Goal: Task Accomplishment & Management: Manage account settings

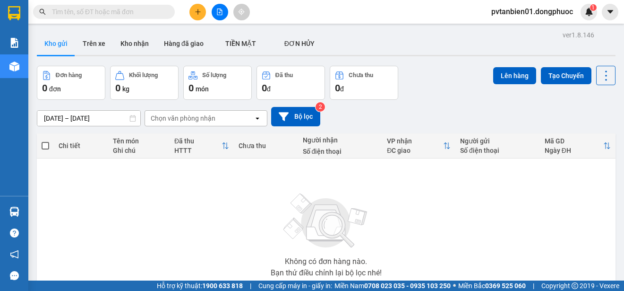
click at [38, 204] on td "Không có đơn hàng nào. Bạn thử điều chỉnh lại bộ lọc nhé!" at bounding box center [326, 232] width 579 height 148
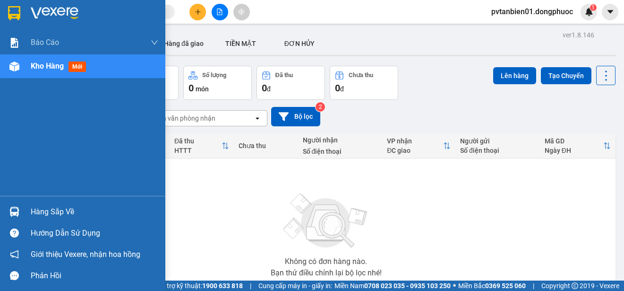
click at [14, 208] on img at bounding box center [14, 211] width 10 height 10
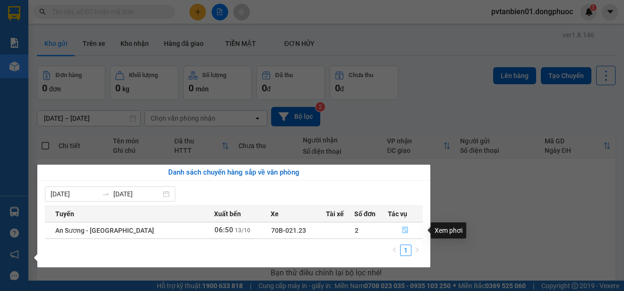
click at [402, 229] on icon "file-done" at bounding box center [405, 229] width 7 height 7
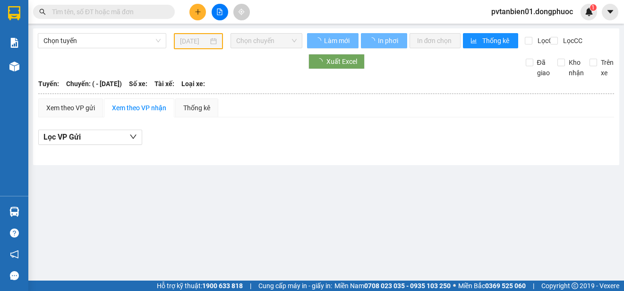
type input "[DATE]"
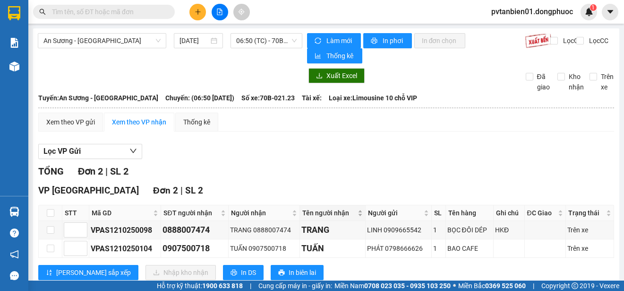
scroll to position [26, 0]
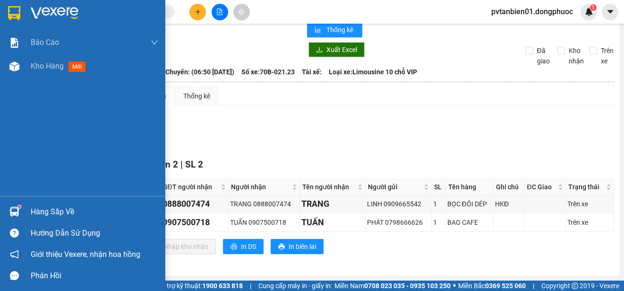
click at [32, 9] on img at bounding box center [55, 13] width 48 height 14
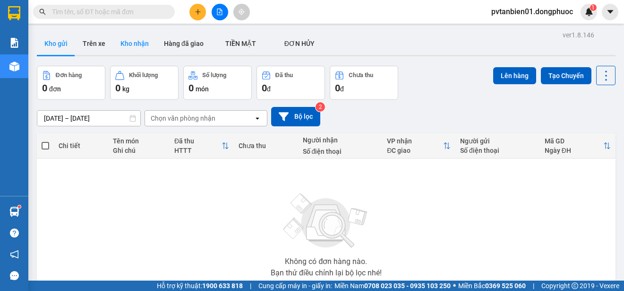
click at [127, 43] on button "Kho nhận" at bounding box center [134, 43] width 43 height 23
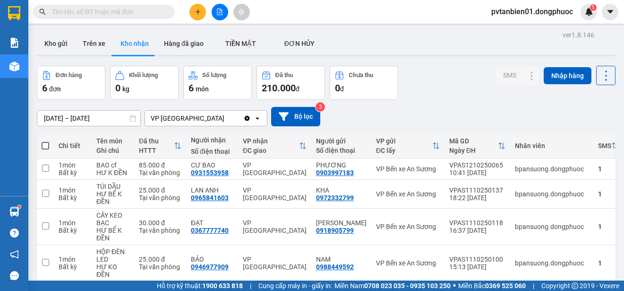
scroll to position [94, 0]
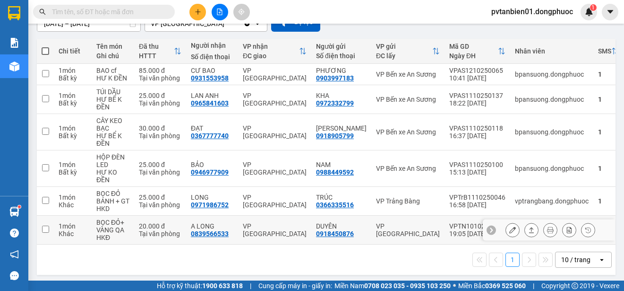
click at [45, 232] on input "checkbox" at bounding box center [45, 228] width 7 height 7
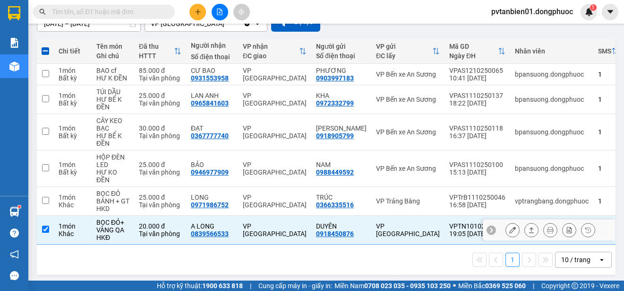
click at [43, 232] on input "checkbox" at bounding box center [45, 228] width 7 height 7
checkbox input "false"
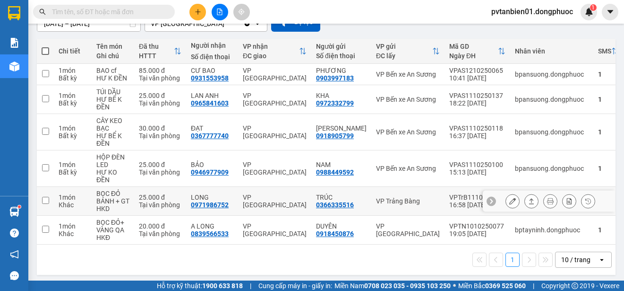
click at [40, 203] on td at bounding box center [45, 201] width 17 height 29
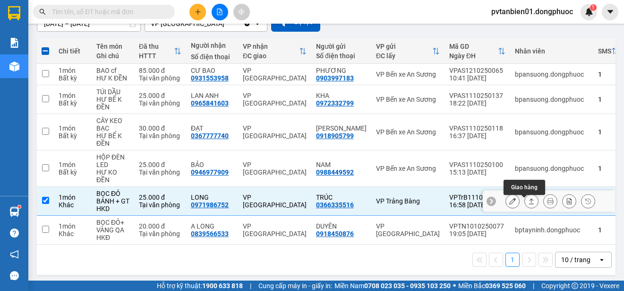
click at [528, 204] on icon at bounding box center [531, 200] width 7 height 7
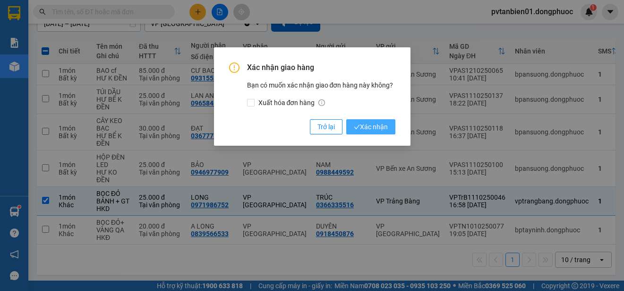
click at [370, 125] on span "Xác nhận" at bounding box center [371, 126] width 34 height 10
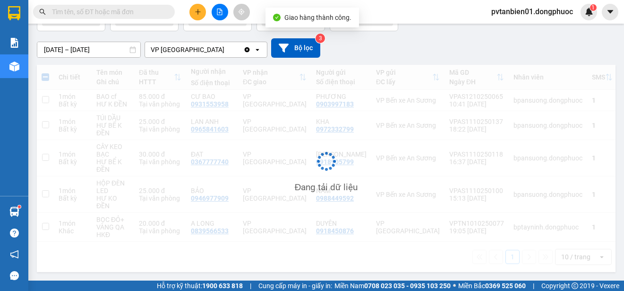
checkbox input "false"
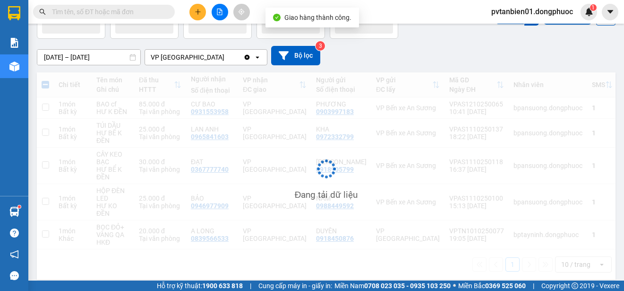
scroll to position [61, 0]
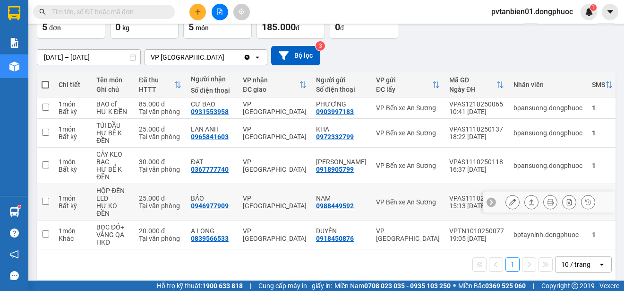
click at [49, 196] on td at bounding box center [45, 202] width 17 height 36
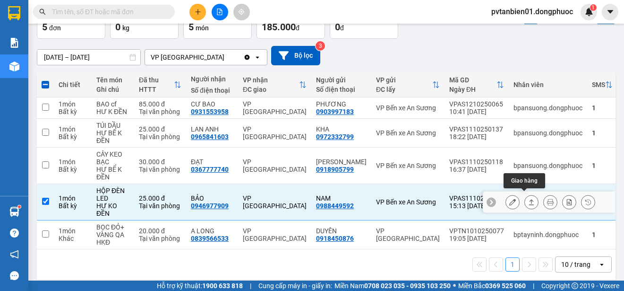
click at [529, 199] on icon at bounding box center [531, 202] width 5 height 6
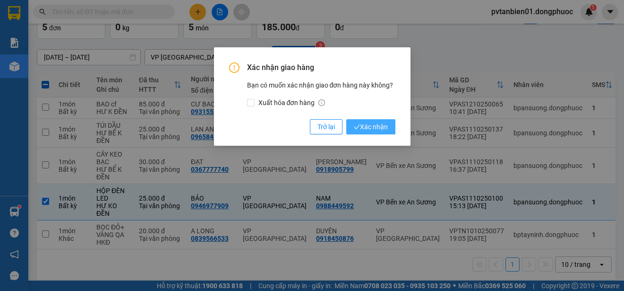
click at [375, 122] on span "Xác nhận" at bounding box center [371, 126] width 34 height 10
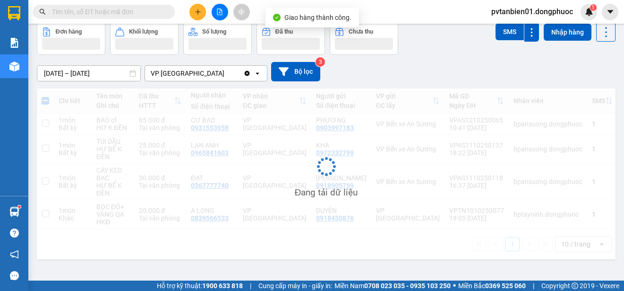
checkbox input "false"
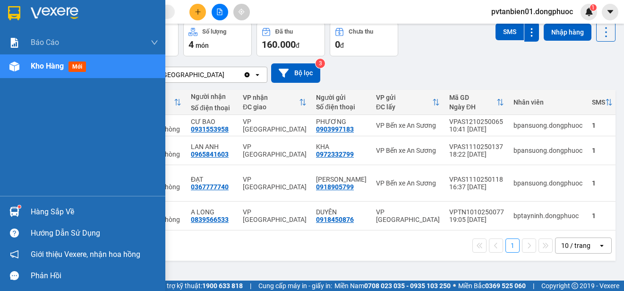
click at [57, 206] on div "Hàng sắp về" at bounding box center [95, 212] width 128 height 14
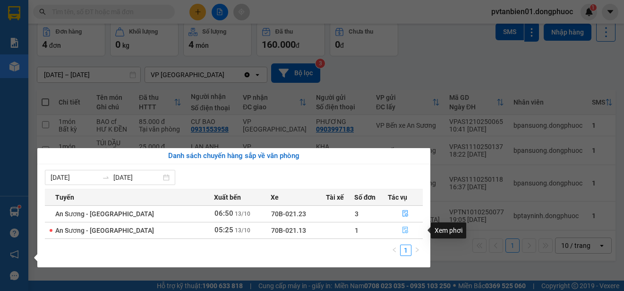
click at [403, 229] on icon "file-done" at bounding box center [405, 229] width 7 height 7
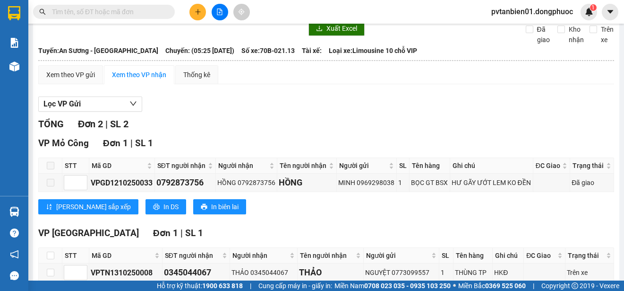
scroll to position [97, 0]
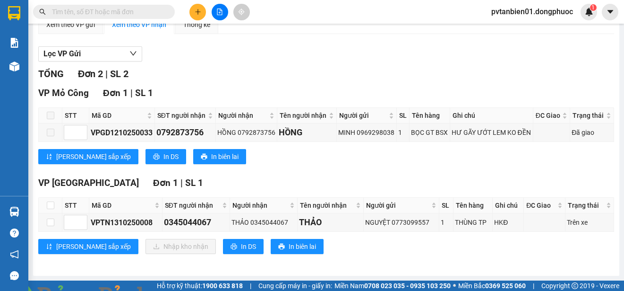
click at [174, 290] on img at bounding box center [171, 296] width 6 height 6
click at [49, 200] on label at bounding box center [51, 205] width 8 height 10
click at [49, 201] on input "checkbox" at bounding box center [51, 205] width 8 height 8
checkbox input "true"
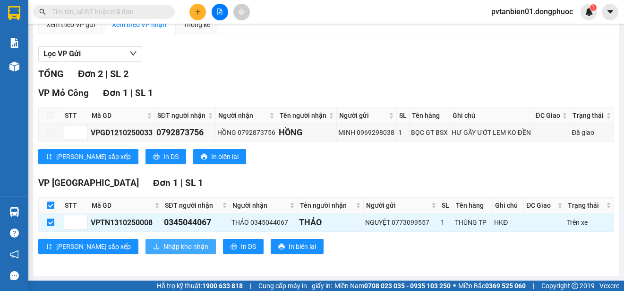
click at [163, 247] on span "Nhập kho nhận" at bounding box center [185, 246] width 45 height 10
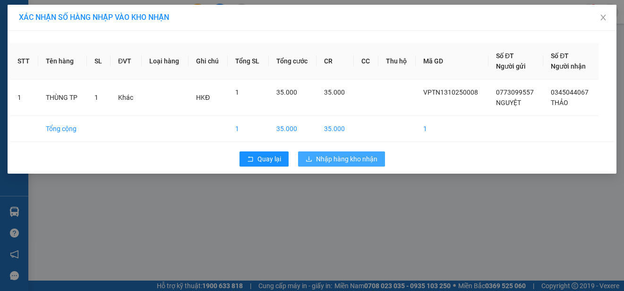
click at [343, 158] on span "Nhập hàng kho nhận" at bounding box center [346, 159] width 61 height 10
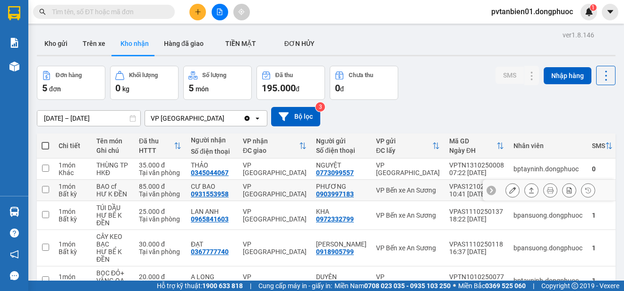
scroll to position [53, 0]
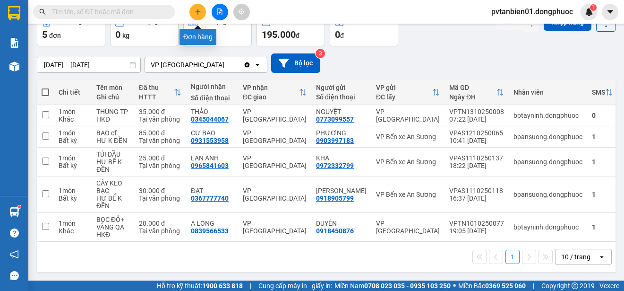
click at [197, 15] on icon "plus" at bounding box center [198, 12] width 7 height 7
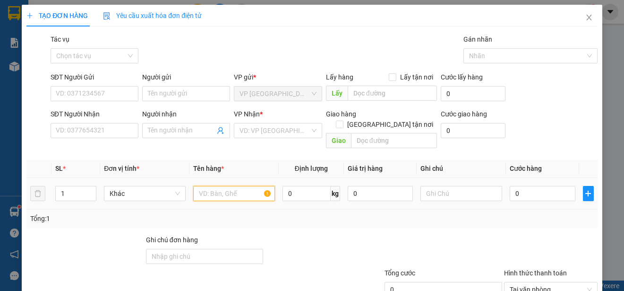
click at [213, 186] on input "text" at bounding box center [234, 193] width 82 height 15
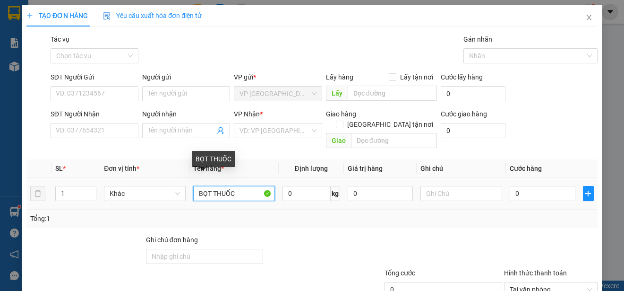
click at [193, 186] on input "BỌT THUỐC" at bounding box center [234, 193] width 82 height 15
type input "1BỌT THUỐC"
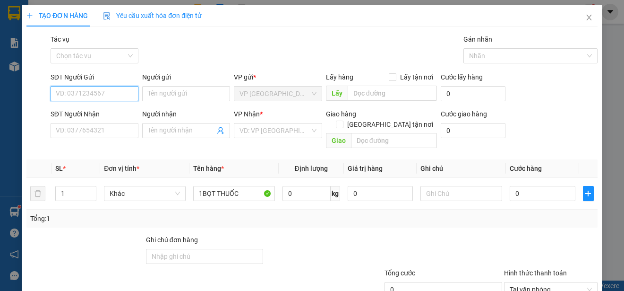
click at [89, 96] on input "SĐT Người Gửi" at bounding box center [95, 93] width 88 height 15
click at [65, 94] on input "0979297949" at bounding box center [95, 93] width 88 height 15
type input "0929297949"
click at [96, 111] on div "0929297949 - PHƯƠNG" at bounding box center [94, 112] width 76 height 10
type input "PHƯƠNG"
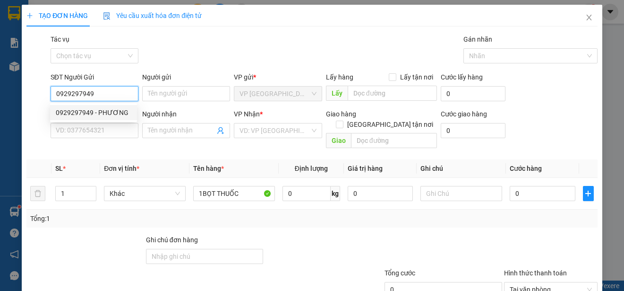
type input "0703089026"
type input "TẠO"
type input "25.000"
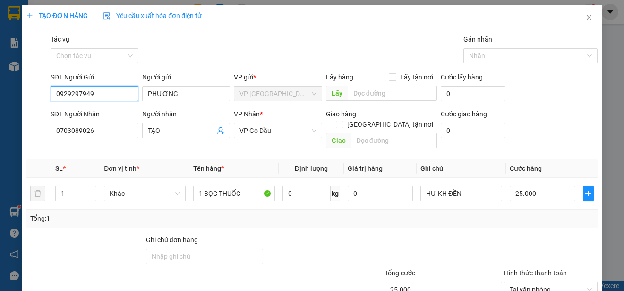
scroll to position [47, 0]
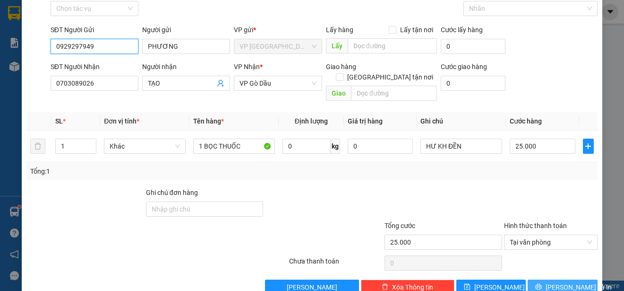
type input "0929297949"
click at [560, 282] on span "[PERSON_NAME] và In" at bounding box center [579, 287] width 66 height 10
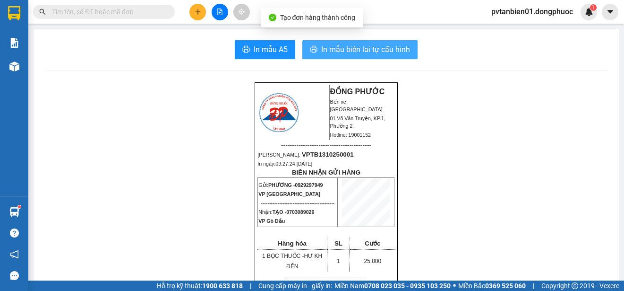
click at [379, 51] on span "In mẫu biên lai tự cấu hình" at bounding box center [365, 49] width 89 height 12
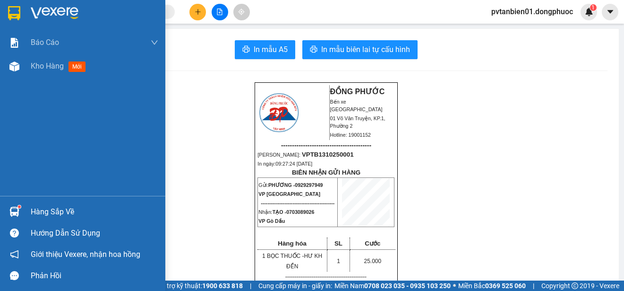
click at [38, 215] on div "Hàng sắp về" at bounding box center [95, 212] width 128 height 14
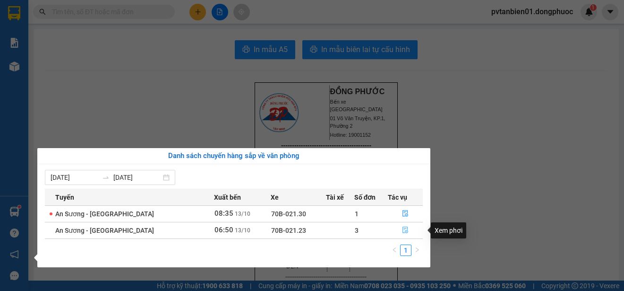
click at [403, 230] on icon "file-done" at bounding box center [405, 229] width 7 height 7
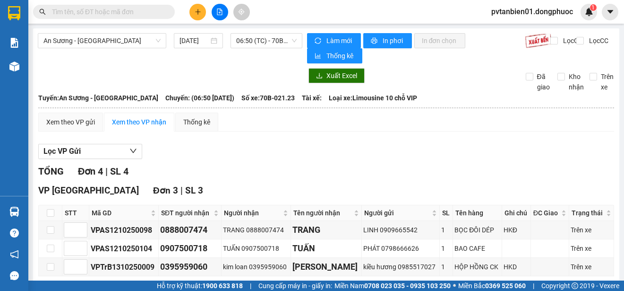
scroll to position [47, 0]
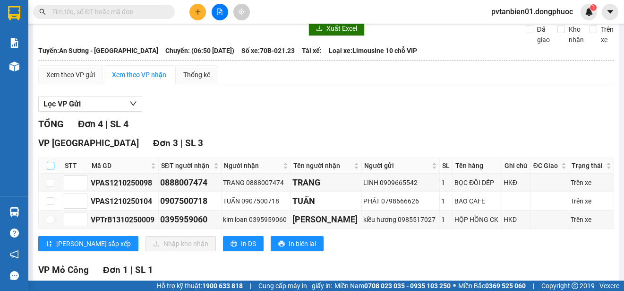
click at [50, 163] on input "checkbox" at bounding box center [51, 166] width 8 height 8
checkbox input "true"
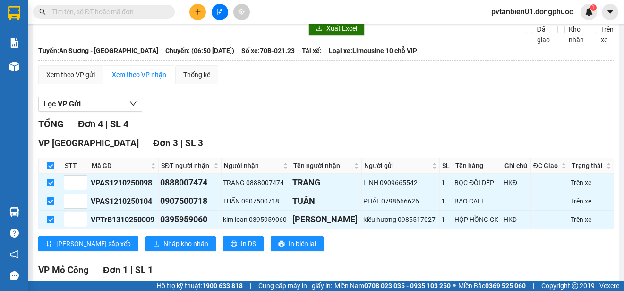
checkbox input "true"
click at [163, 242] on span "Nhập kho nhận" at bounding box center [185, 243] width 45 height 10
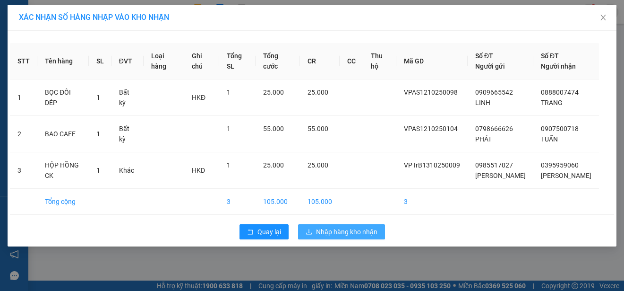
click at [340, 231] on span "Nhập hàng kho nhận" at bounding box center [346, 231] width 61 height 10
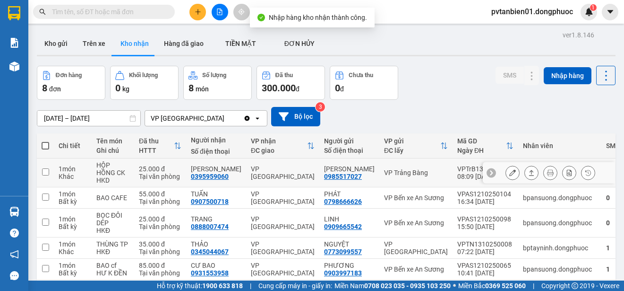
scroll to position [47, 0]
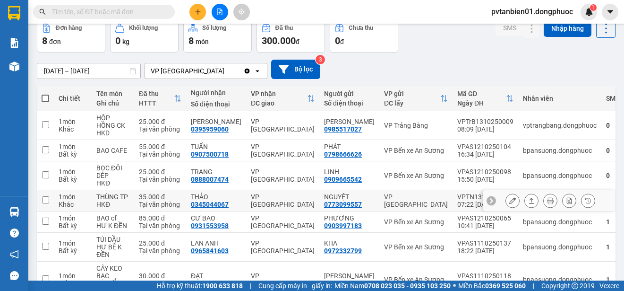
click at [43, 198] on input "checkbox" at bounding box center [45, 199] width 7 height 7
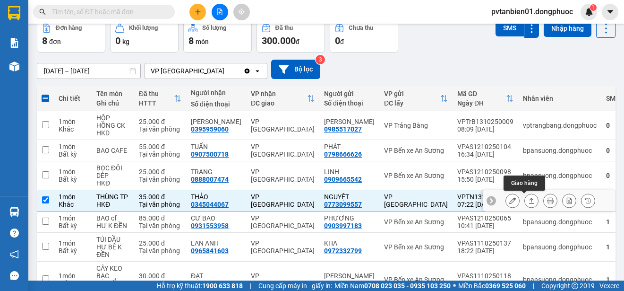
click at [528, 197] on icon at bounding box center [531, 200] width 7 height 7
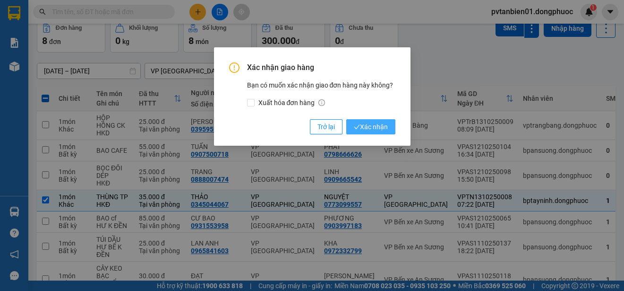
click at [377, 121] on button "Xác nhận" at bounding box center [370, 126] width 49 height 15
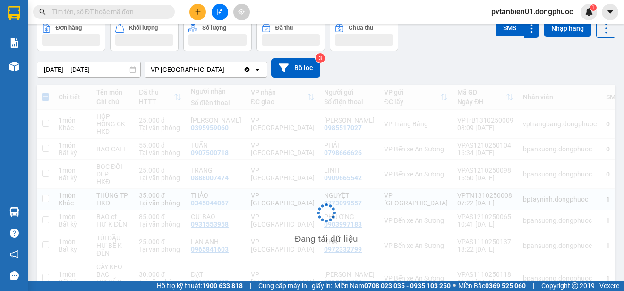
checkbox input "false"
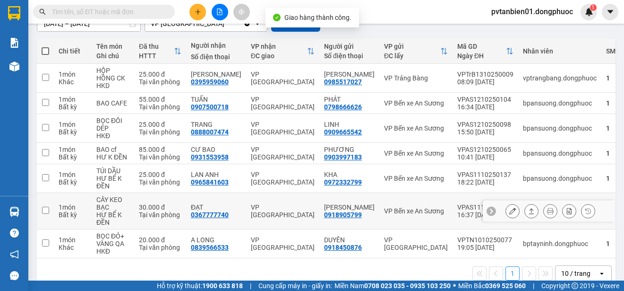
scroll to position [0, 0]
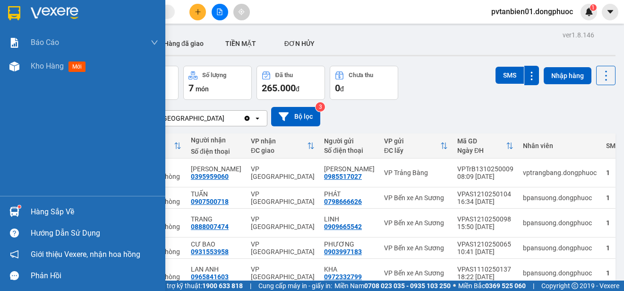
click at [20, 214] on div at bounding box center [14, 211] width 17 height 17
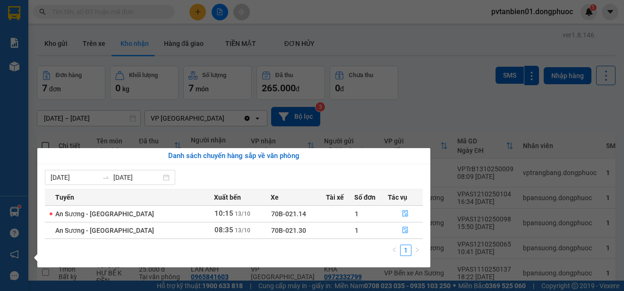
click at [426, 65] on section "Kết quả tìm kiếm ( 0 ) Bộ lọc Ngày tạo đơn gần nhất No Data pvtanbien01.dongphu…" at bounding box center [312, 145] width 624 height 291
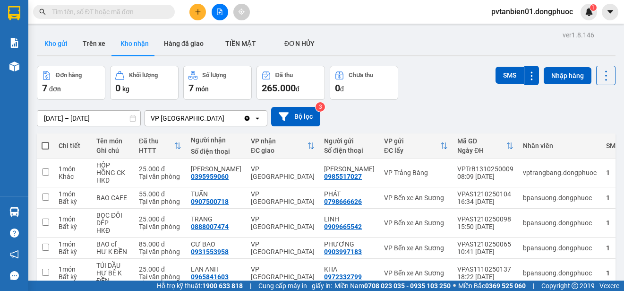
click at [52, 42] on button "Kho gửi" at bounding box center [56, 43] width 38 height 23
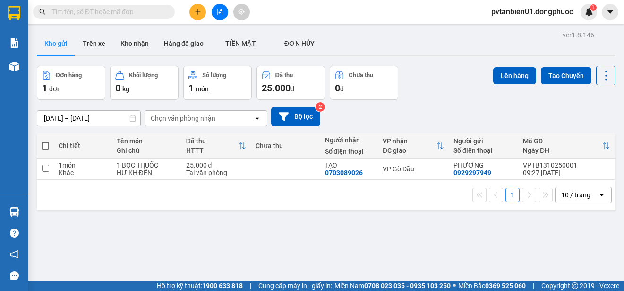
click at [48, 145] on span at bounding box center [46, 146] width 8 height 8
click at [45, 141] on input "checkbox" at bounding box center [45, 141] width 0 height 0
checkbox input "true"
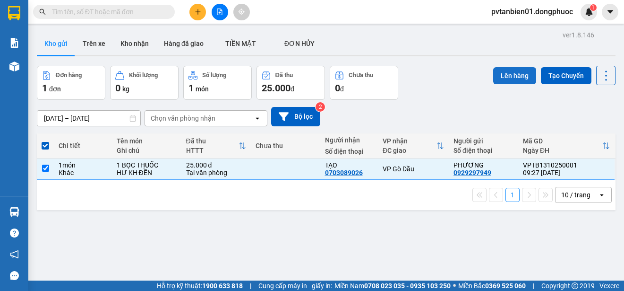
click at [515, 80] on button "Lên hàng" at bounding box center [514, 75] width 43 height 17
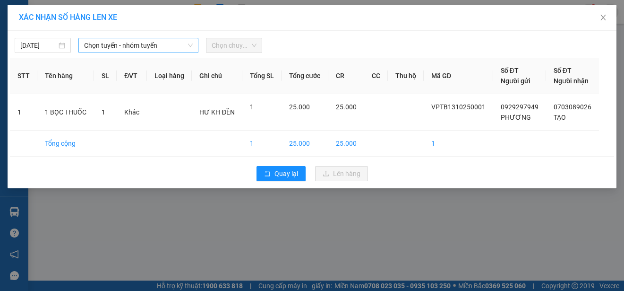
click at [113, 46] on span "Chọn tuyến - nhóm tuyến" at bounding box center [138, 45] width 109 height 14
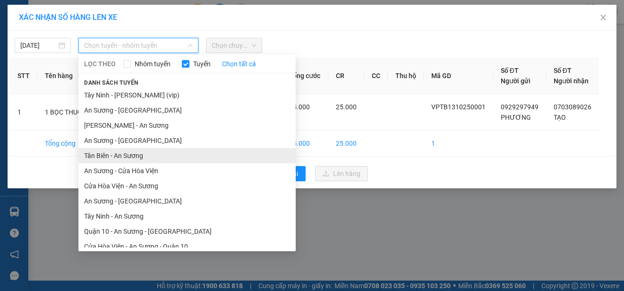
click at [108, 154] on li "Tân Biên - An Sương" at bounding box center [186, 155] width 217 height 15
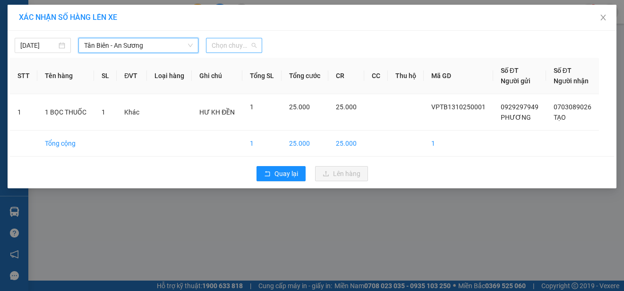
click at [237, 44] on span "Chọn chuyến" at bounding box center [234, 45] width 45 height 14
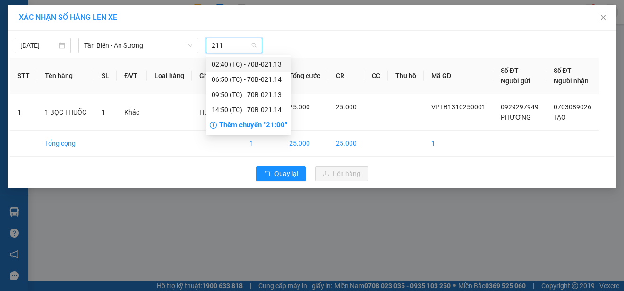
type input "2113"
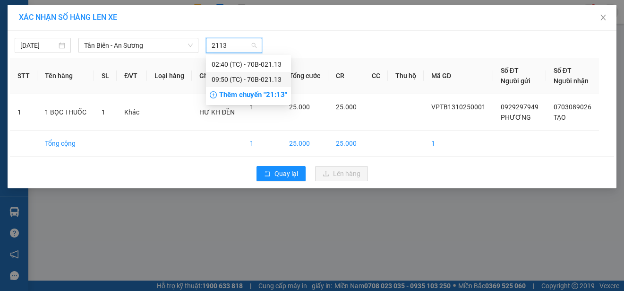
click at [244, 79] on div "09:50 (TC) - 70B-021.13" at bounding box center [249, 79] width 74 height 10
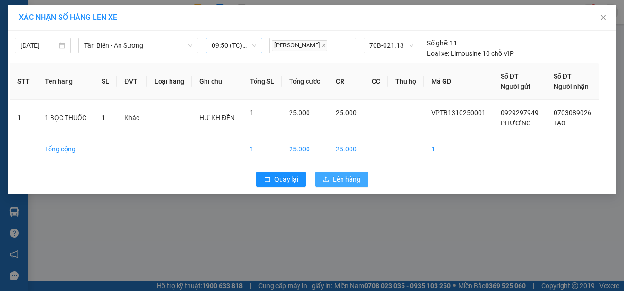
click at [353, 180] on span "Lên hàng" at bounding box center [346, 179] width 27 height 10
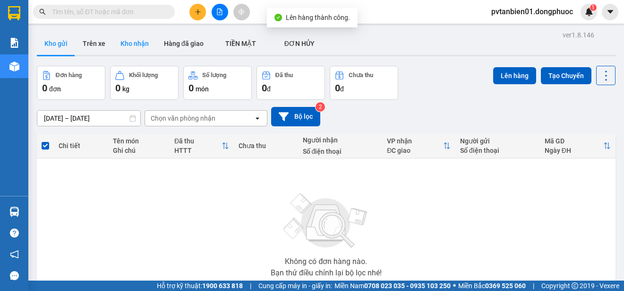
click at [137, 40] on button "Kho nhận" at bounding box center [134, 43] width 43 height 23
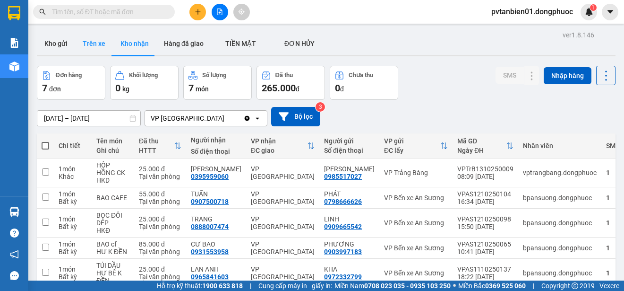
click at [90, 41] on button "Trên xe" at bounding box center [94, 43] width 38 height 23
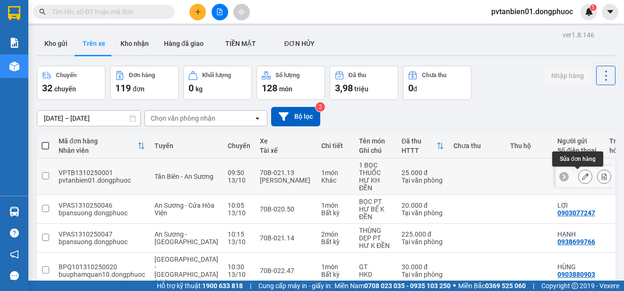
click at [582, 174] on icon at bounding box center [585, 176] width 7 height 7
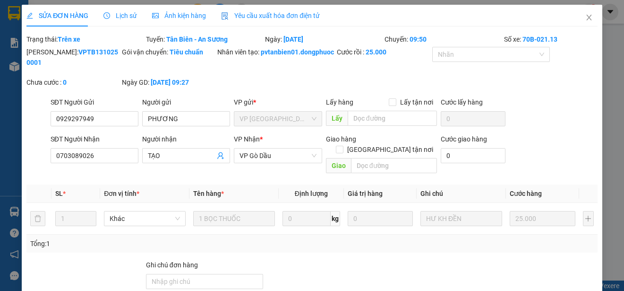
type input "0929297949"
type input "PHƯƠNG"
type input "0703089026"
type input "TẠO"
type input "25.000"
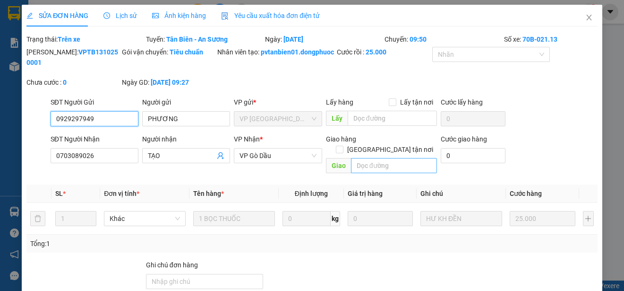
scroll to position [94, 0]
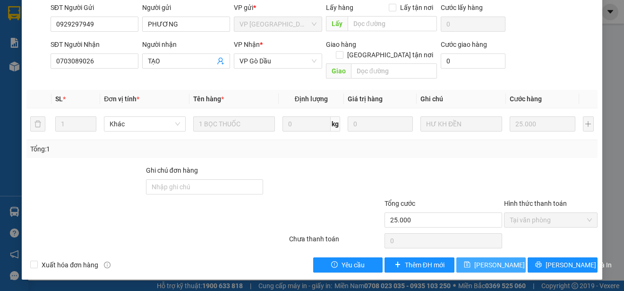
click at [487, 263] on span "[PERSON_NAME] thay đổi" at bounding box center [512, 264] width 76 height 10
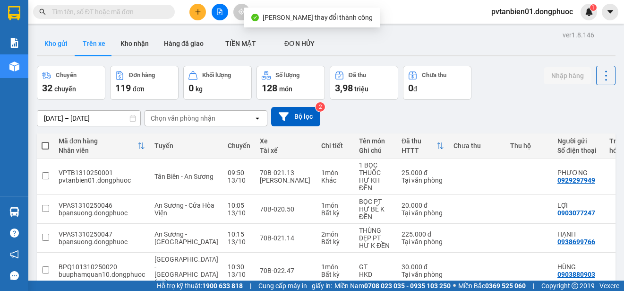
click at [43, 40] on button "Kho gửi" at bounding box center [56, 43] width 38 height 23
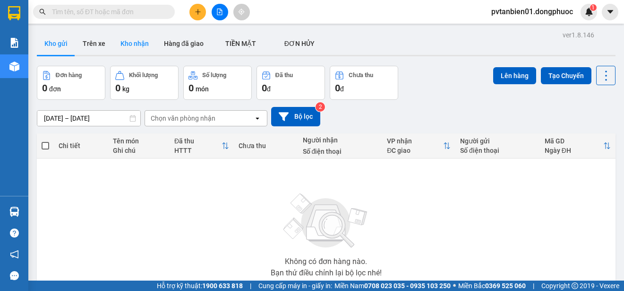
click at [139, 46] on button "Kho nhận" at bounding box center [134, 43] width 43 height 23
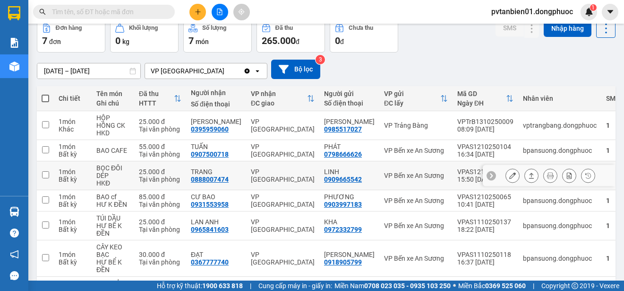
scroll to position [94, 0]
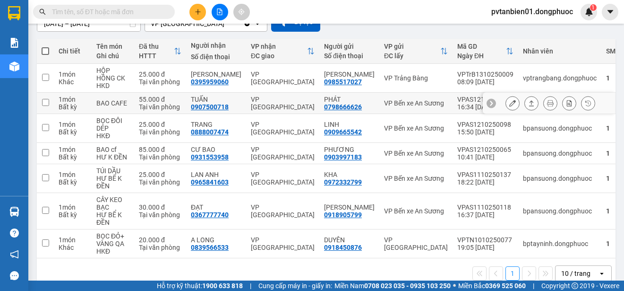
click at [49, 99] on input "checkbox" at bounding box center [45, 102] width 7 height 7
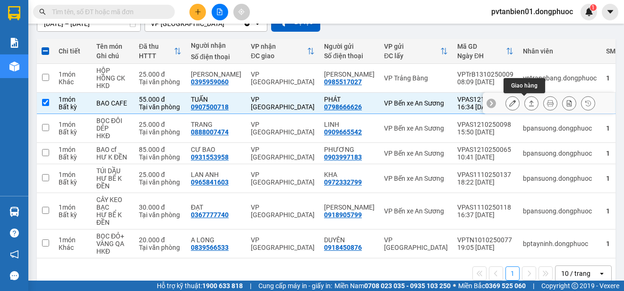
click at [528, 102] on icon at bounding box center [531, 103] width 7 height 7
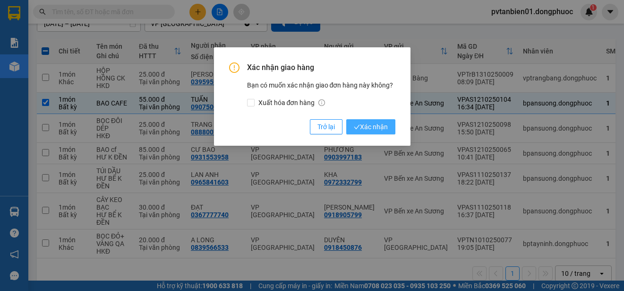
click at [375, 125] on span "Xác nhận" at bounding box center [371, 126] width 34 height 10
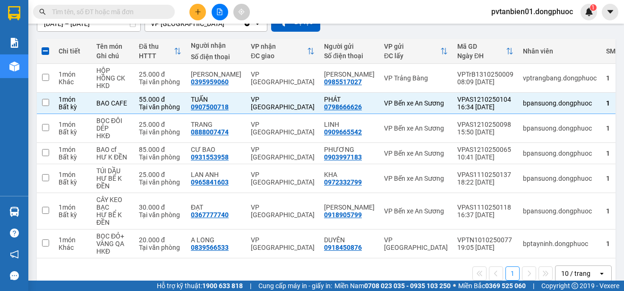
checkbox input "false"
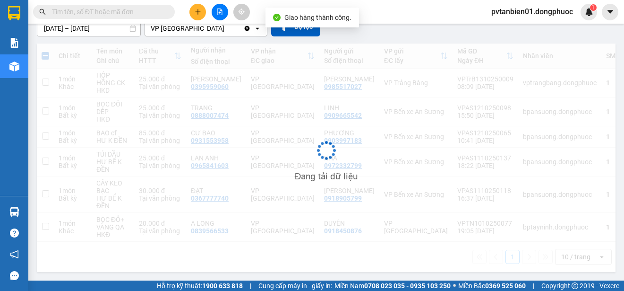
scroll to position [90, 0]
